Goal: Find specific page/section: Find specific page/section

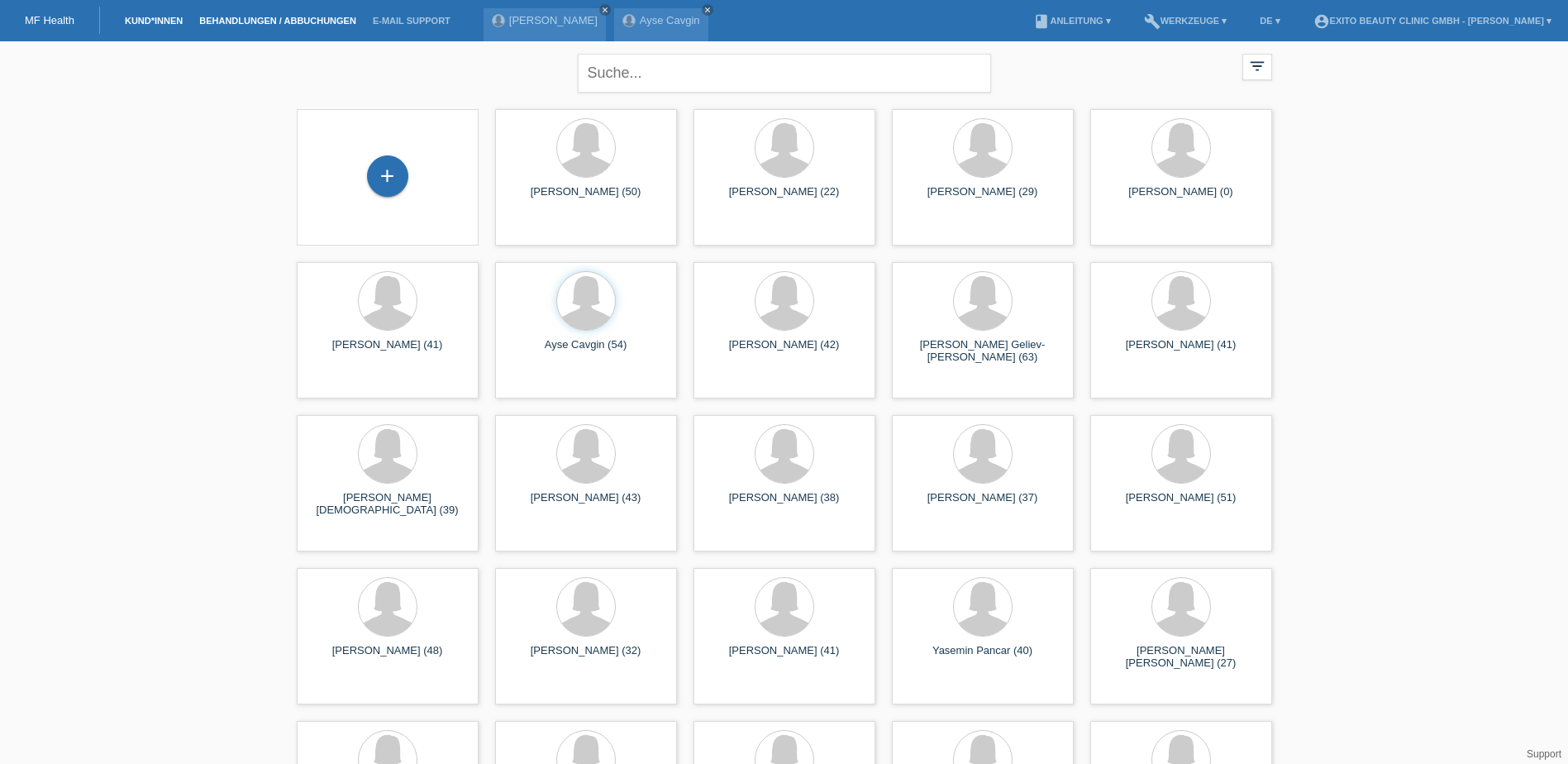
click at [286, 18] on link "Behandlungen / Abbuchungen" at bounding box center [278, 21] width 174 height 9
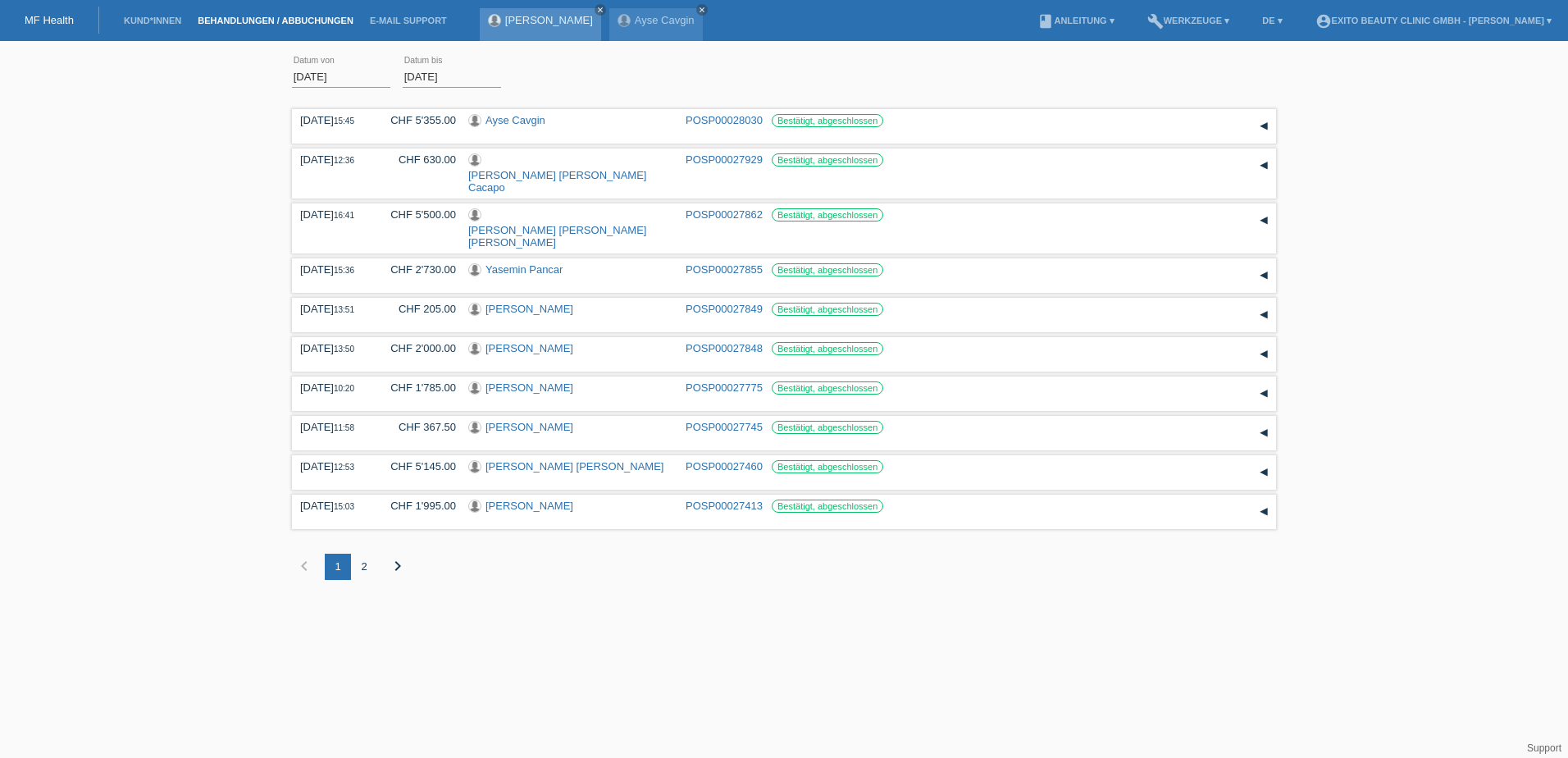
click at [520, 19] on link "[PERSON_NAME]" at bounding box center [550, 20] width 88 height 12
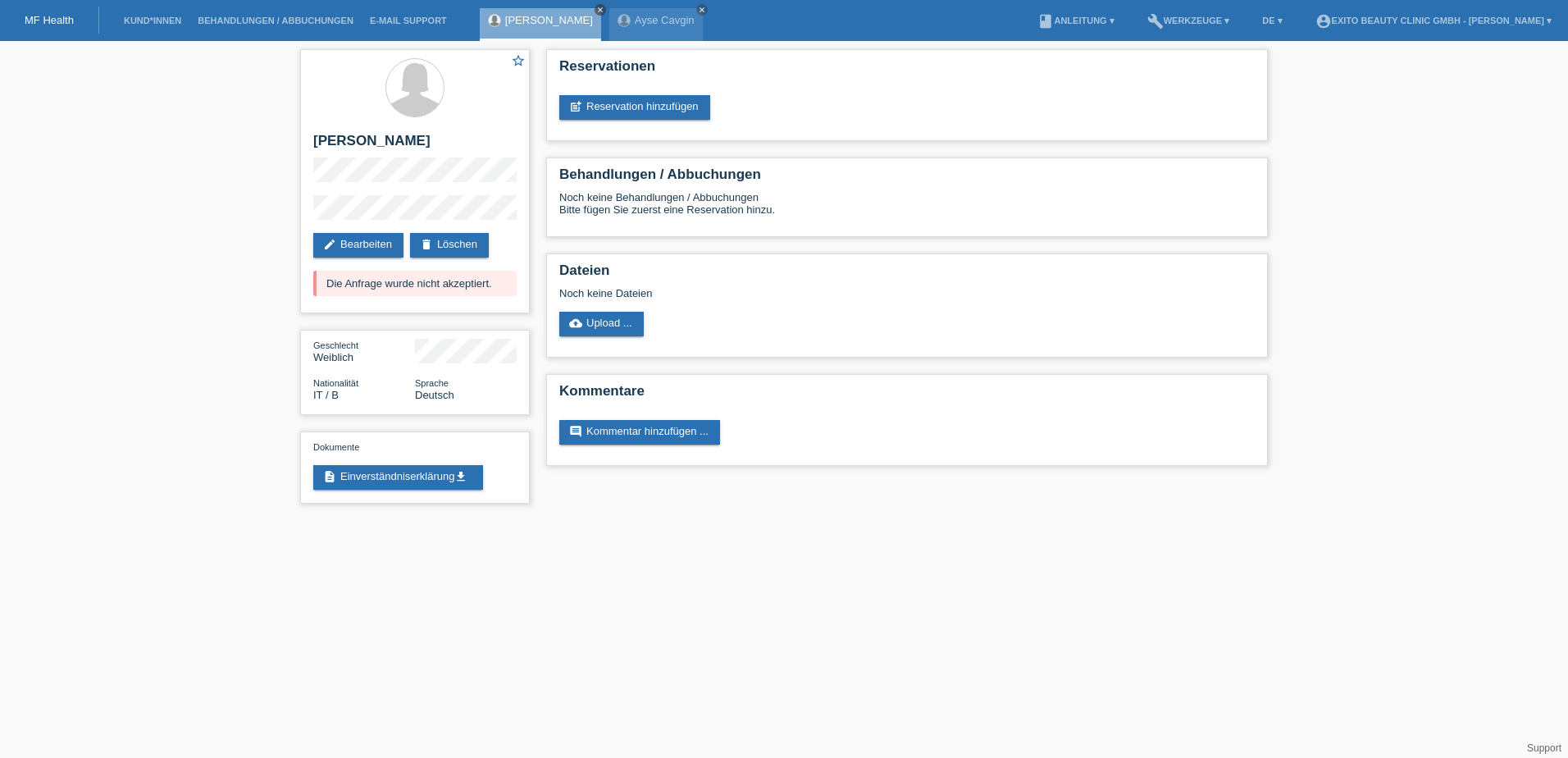
click at [596, 9] on icon "close" at bounding box center [600, 9] width 8 height 8
click at [137, 16] on link "Kund*innen" at bounding box center [152, 21] width 74 height 9
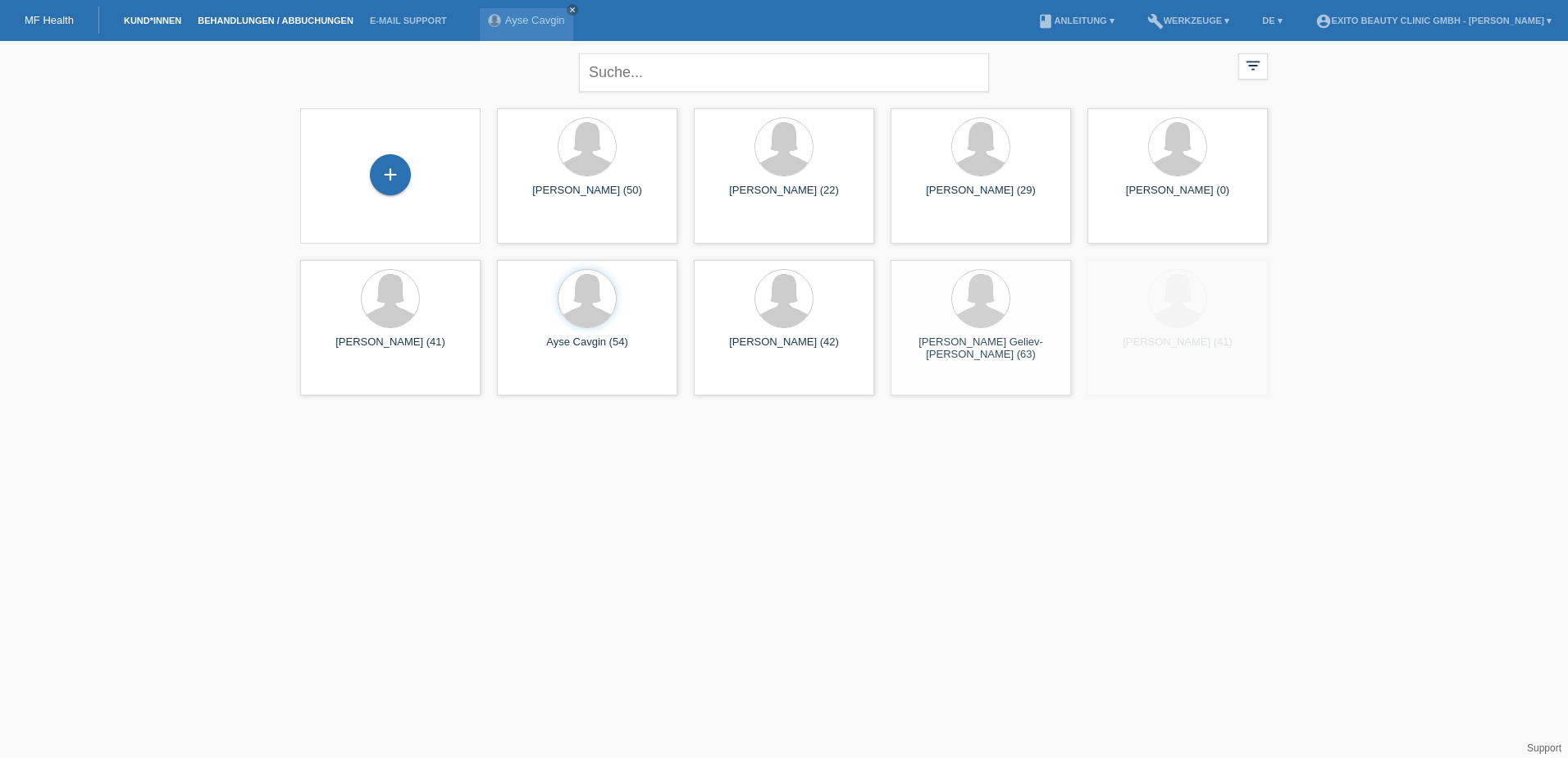
click at [279, 23] on link "Behandlungen / Abbuchungen" at bounding box center [276, 21] width 173 height 9
